Goal: Task Accomplishment & Management: Manage account settings

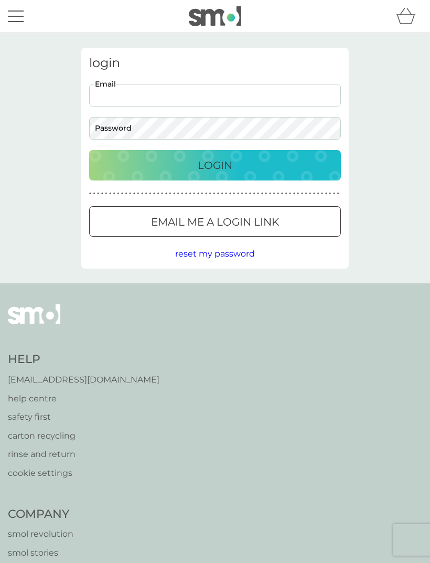
type input "[EMAIL_ADDRESS][DOMAIN_NAME]"
click at [215, 165] on button "Login" at bounding box center [215, 165] width 252 height 30
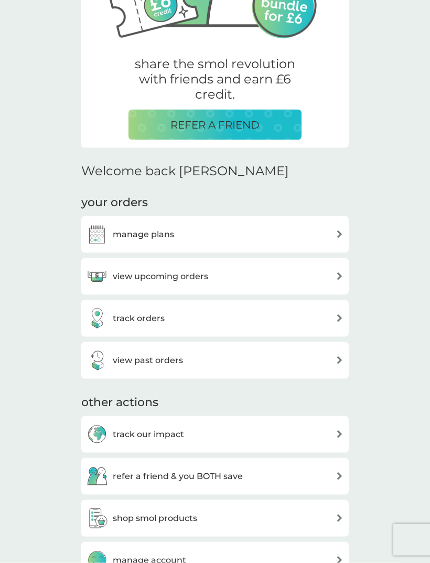
scroll to position [160, 0]
click at [113, 282] on div "view upcoming orders" at bounding box center [148, 275] width 122 height 21
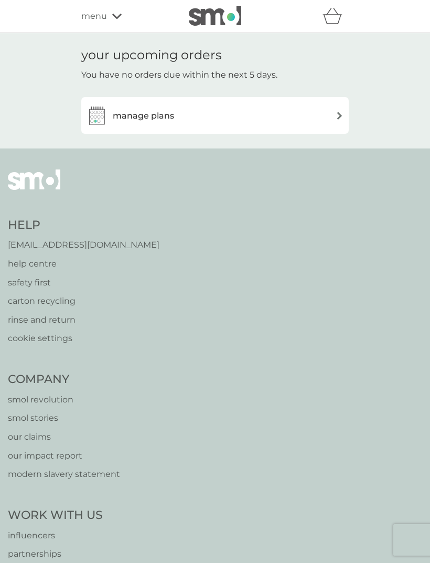
click at [100, 120] on img at bounding box center [97, 115] width 21 height 21
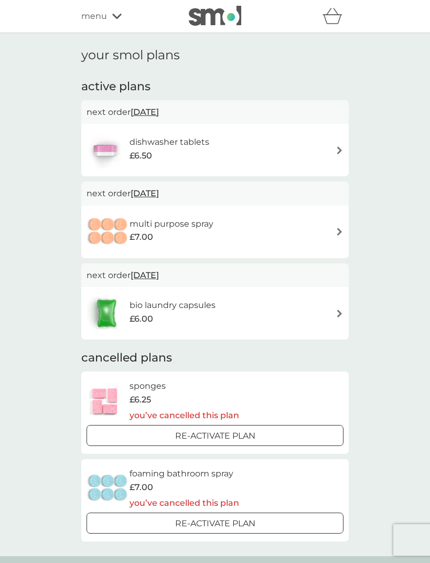
click at [322, 312] on div "bio laundry capsules £6.00" at bounding box center [215, 313] width 257 height 37
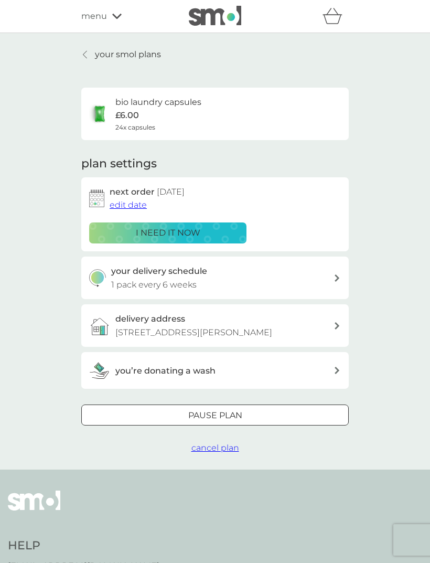
click at [129, 207] on span "edit date" at bounding box center [128, 205] width 37 height 10
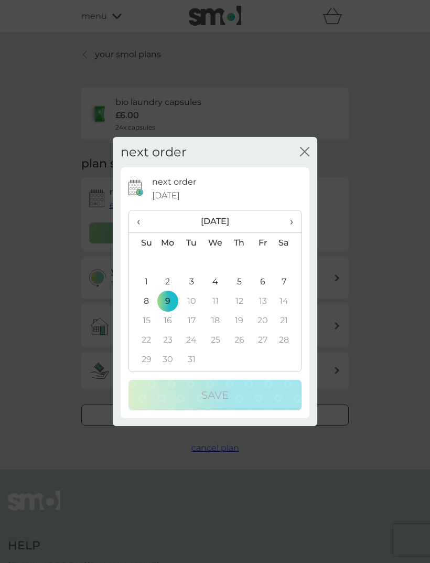
click at [140, 232] on span "‹" at bounding box center [142, 221] width 11 height 22
click at [143, 232] on span "‹" at bounding box center [142, 221] width 11 height 22
click at [137, 232] on span "‹" at bounding box center [142, 221] width 11 height 22
click at [142, 232] on span "‹" at bounding box center [142, 221] width 11 height 22
click at [144, 232] on span "‹" at bounding box center [142, 221] width 11 height 22
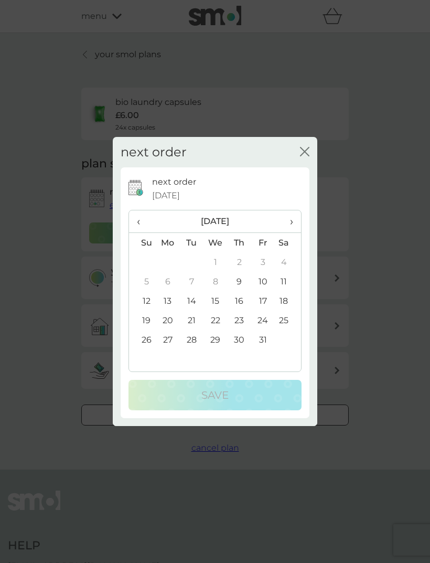
click at [295, 163] on div "next order close" at bounding box center [215, 152] width 204 height 31
click at [303, 168] on div "next order close" at bounding box center [215, 152] width 204 height 31
click at [304, 158] on button "close" at bounding box center [304, 152] width 9 height 11
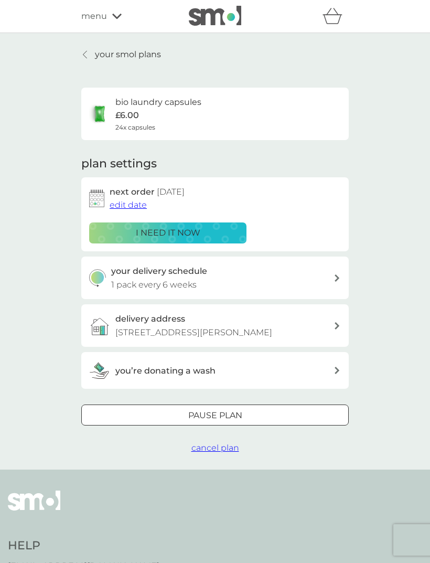
click at [133, 234] on div "i need it now" at bounding box center [168, 233] width 144 height 14
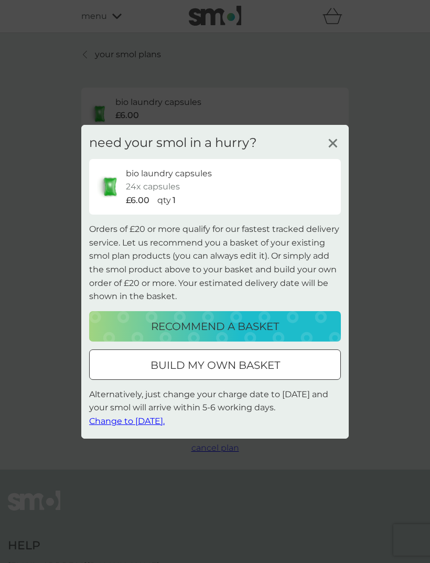
click at [126, 428] on button "Change to tomorrow." at bounding box center [126, 421] width 75 height 14
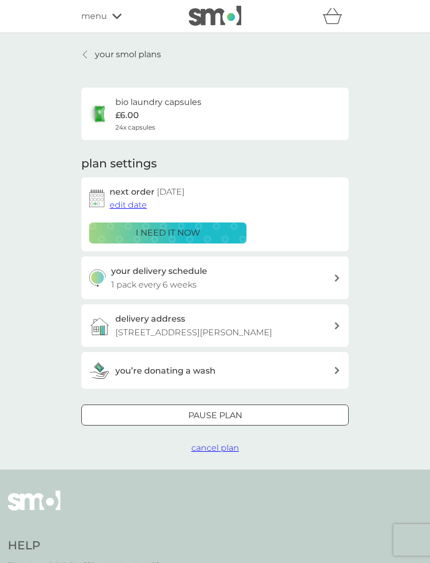
click at [134, 377] on h3 "you’re donating a wash" at bounding box center [165, 371] width 100 height 14
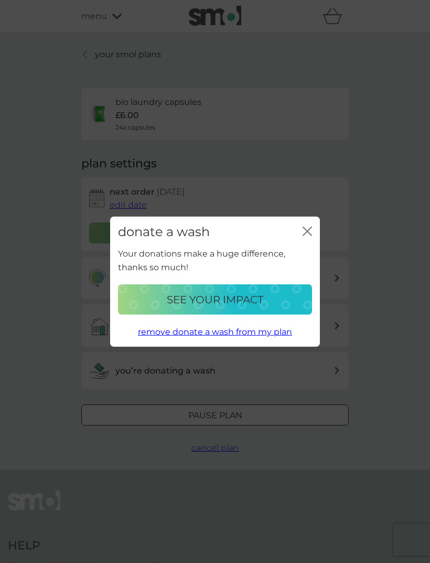
click at [303, 233] on icon "close" at bounding box center [306, 230] width 9 height 9
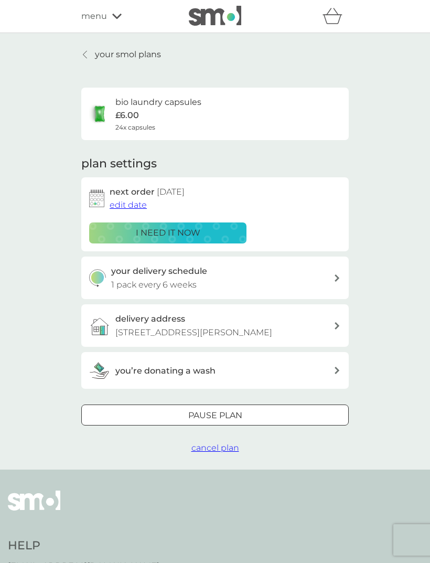
click at [111, 20] on div "menu" at bounding box center [125, 16] width 89 height 14
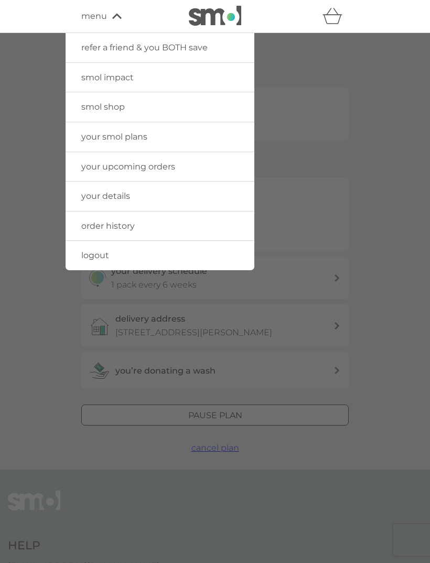
click at [88, 255] on span "logout" at bounding box center [95, 255] width 28 height 10
